Goal: Task Accomplishment & Management: Use online tool/utility

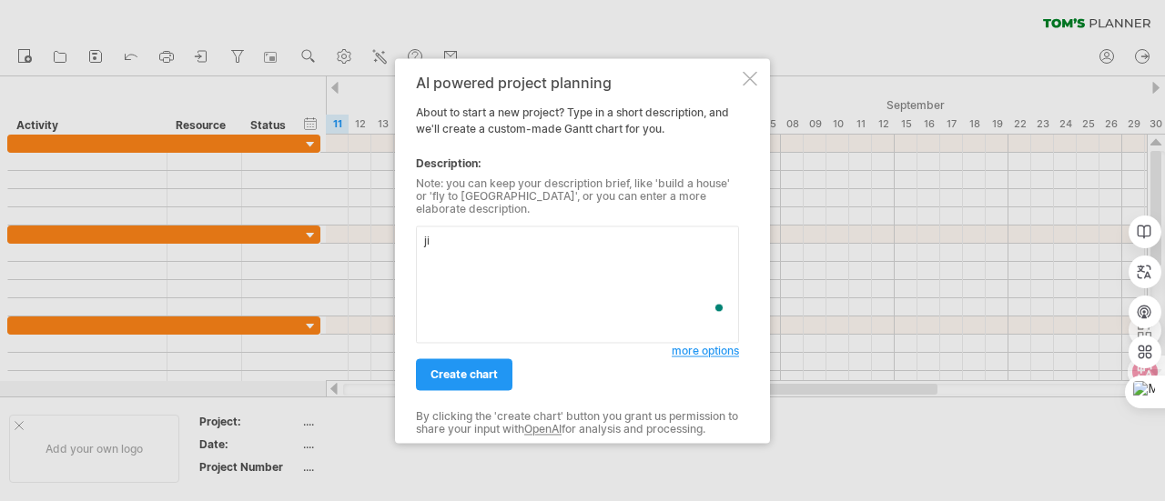
type textarea "j"
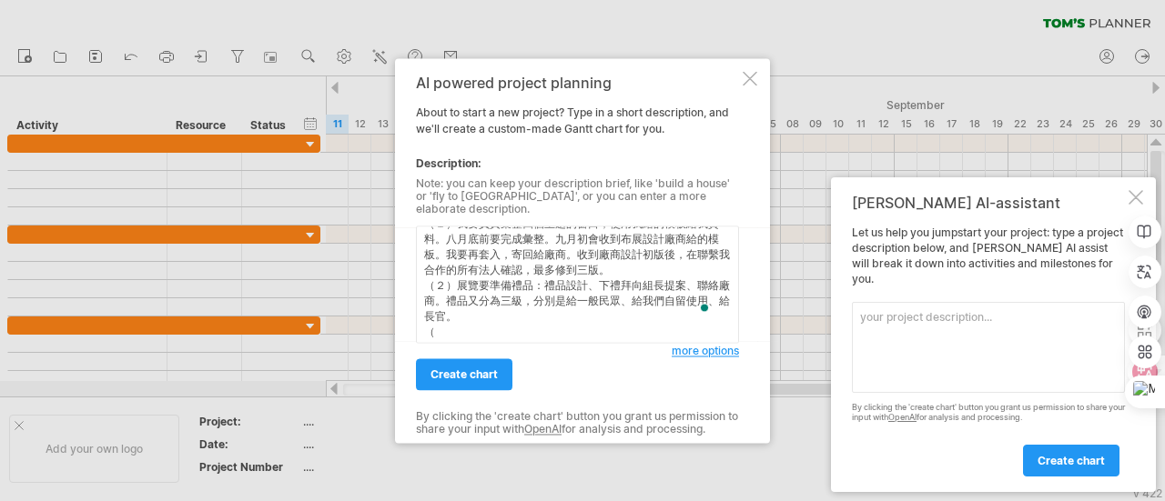
scroll to position [33, 0]
type textarea "我要參展能源週展覽，目前的工作有三個： （１）我要負責彙整四個主題的窗口，使用我給的模板給我資料。八月底前要完成彙整。九月初會收到布展設計廠商給的模板。我要再…"
click at [562, 343] on div "create chart" at bounding box center [544, 366] width 256 height 46
click at [575, 328] on textarea "我要參展能源週展覽，目前的工作有三個： （１）我要負責彙整四個主題的窗口，使用我給的模板給我資料。八月底前要完成彙整。九月初會收到布展設計廠商給的模板。我要再…" at bounding box center [577, 284] width 323 height 117
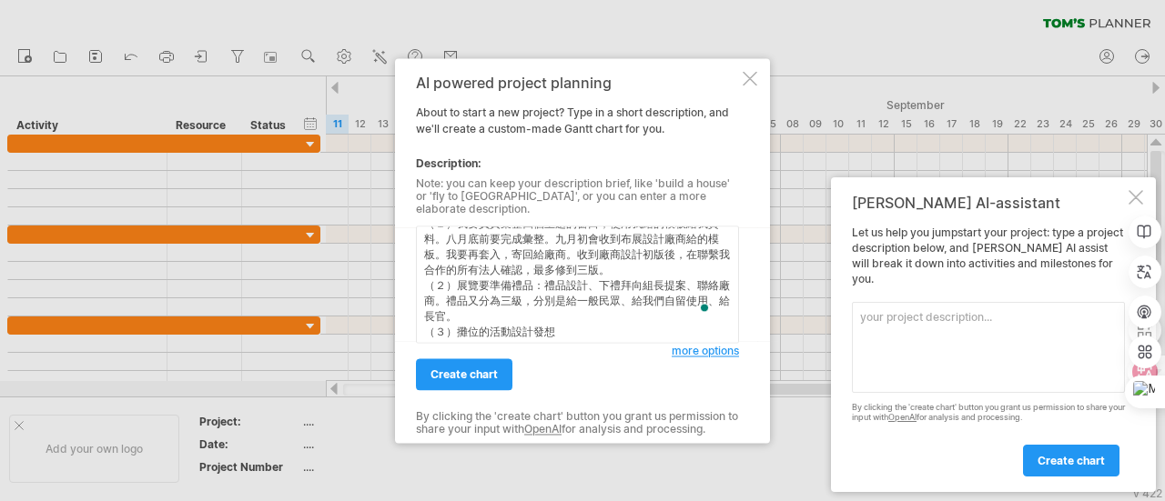
click at [578, 288] on textarea "我要參展能源週展覽，目前的工作有三個： （１）我要負責彙整四個主題的窗口，使用我給的模板給我資料。八月底前要完成彙整。九月初會收到布展設計廠商給的模板。我要再…" at bounding box center [577, 284] width 323 height 117
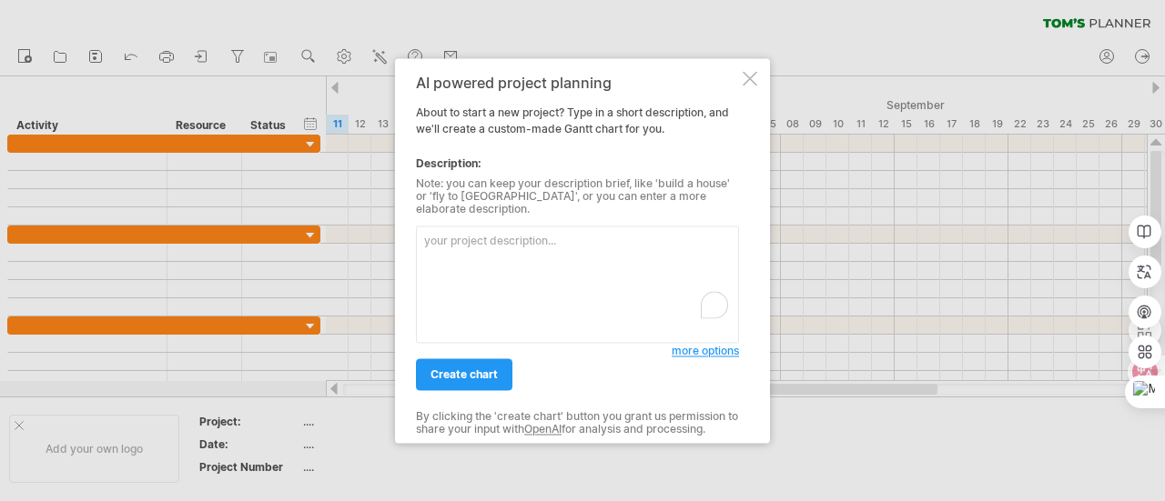
paste textarea "能源週展覽工作計畫（至 10 月底） 1. 四個主題資料彙整 & 廠商設計協調 時間區間 工作項目 備註 即日起 ~ 8/31 向四個主題窗口收集資料（用你提…"
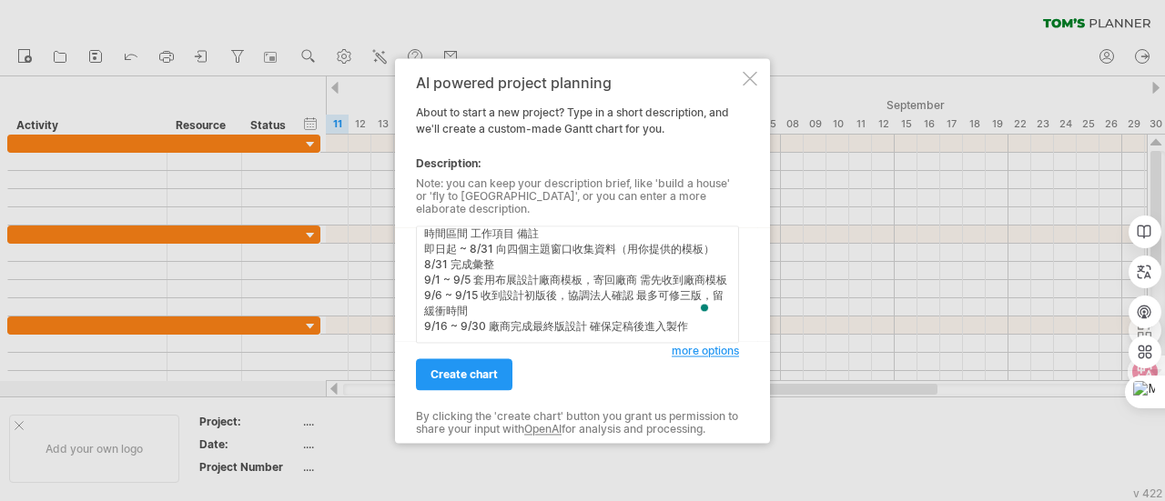
scroll to position [64, 0]
paste textarea "禮品準備（三級）時程 時間區間 工作項目 備註 8/12 ~ 8/16 禮品設計提案給組長 分三級：一般民眾 / 自留 / 長官 8/19 ~ 8/23 依組…"
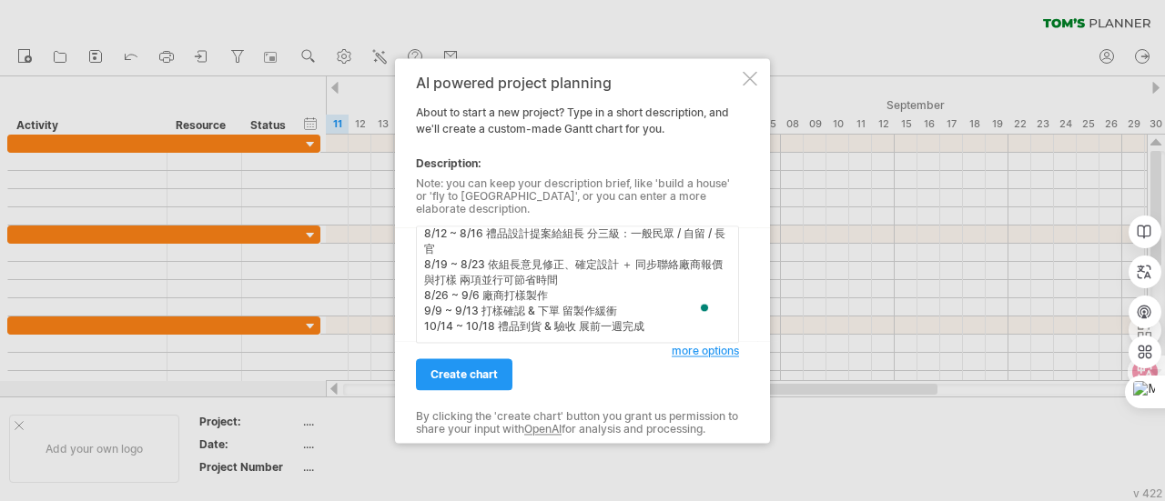
scroll to position [217, 0]
paste textarea "| 時間區間 | 工作項目 | 備註 | | ------------------ | --------------- | ------------ | | …"
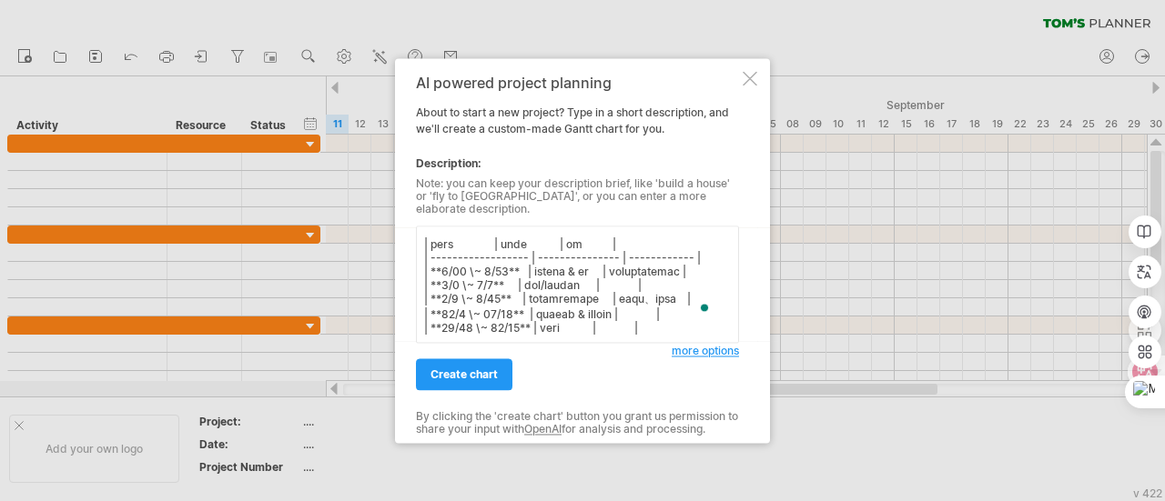
scroll to position [218, 0]
click at [460, 321] on textarea "To enrich screen reader interactions, please activate Accessibility in Grammarl…" at bounding box center [577, 284] width 323 height 117
click at [462, 310] on textarea "To enrich screen reader interactions, please activate Accessibility in Grammarl…" at bounding box center [577, 284] width 323 height 117
paste textarea "3. 攤位活動設計"
type textarea "能源週展覽工作計畫（至 10 月底） 1. 四個主題資料彙整 & 廠商設計協調 時間區間 工作項目 備註 即日起 ~ 8/31 向四個主題窗口收集資料（用你提…"
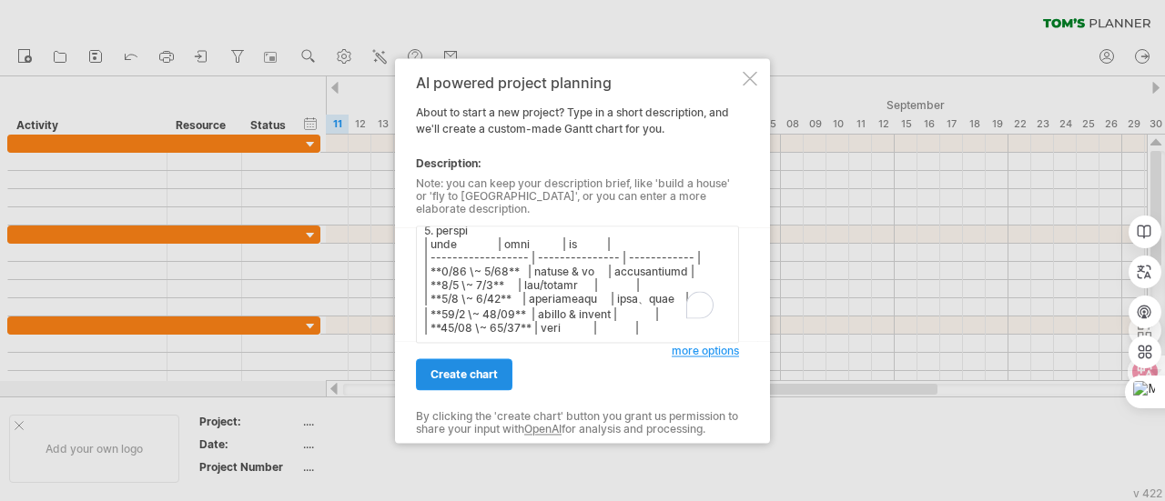
click at [465, 368] on span "create chart" at bounding box center [463, 375] width 67 height 14
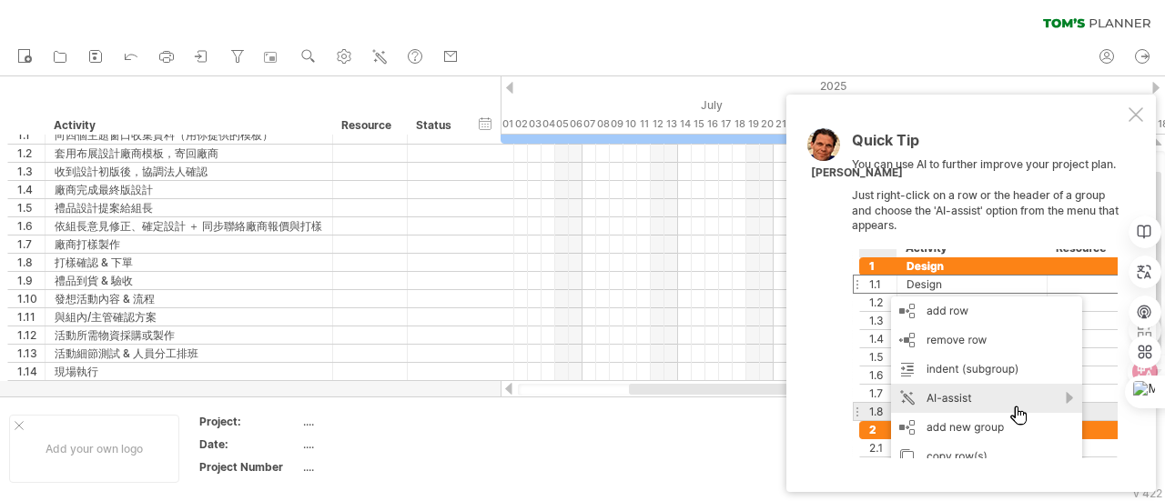
click at [1138, 121] on div at bounding box center [1135, 114] width 15 height 15
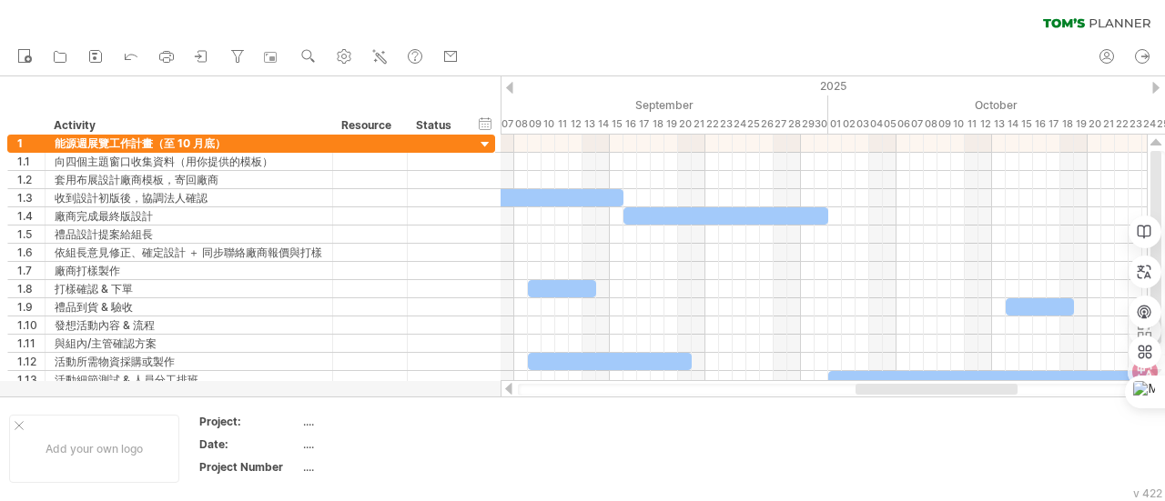
drag, startPoint x: 707, startPoint y: 389, endPoint x: 834, endPoint y: 379, distance: 127.8
click at [834, 379] on div "Trying to reach plan.tomsplanner.com Connected again... 0% clear filter new 1" at bounding box center [582, 250] width 1165 height 501
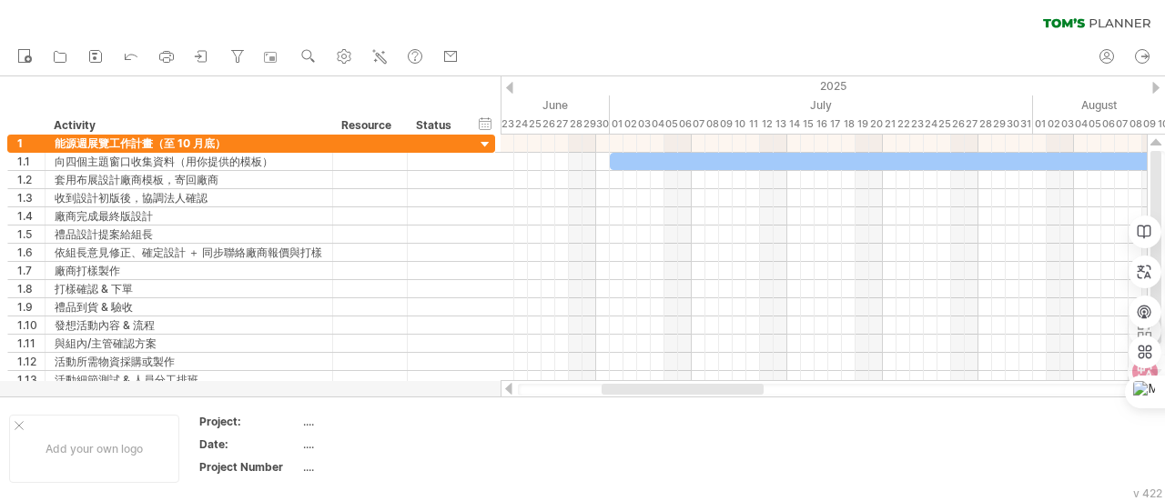
drag, startPoint x: 759, startPoint y: 392, endPoint x: 606, endPoint y: 389, distance: 152.9
click at [606, 389] on div at bounding box center [682, 389] width 162 height 11
click at [41, 13] on div "clear filter reapply filter" at bounding box center [582, 19] width 1165 height 38
